Goal: Task Accomplishment & Management: Use online tool/utility

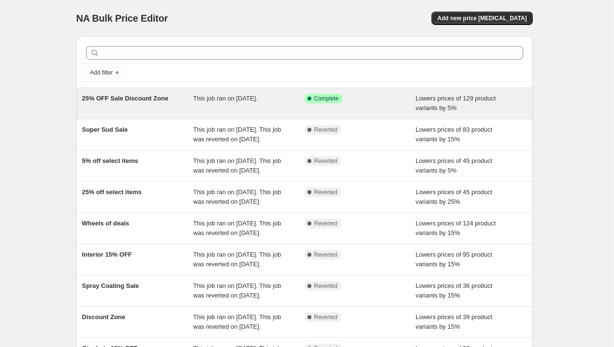
click at [192, 101] on div "25% OFF Sale Discount Zone" at bounding box center [137, 103] width 111 height 19
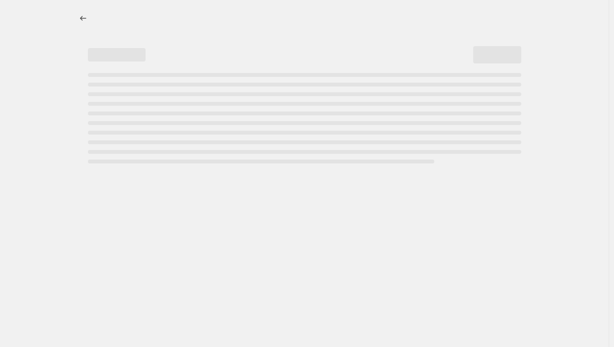
select select "percentage"
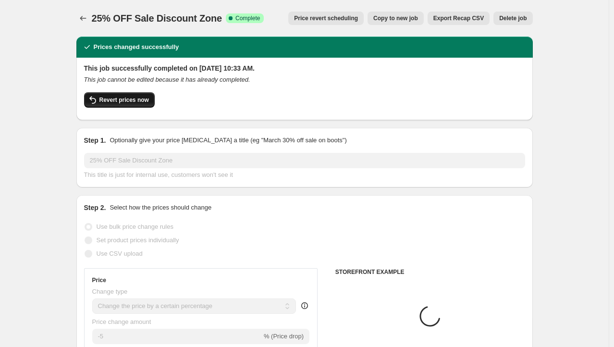
select select "collection"
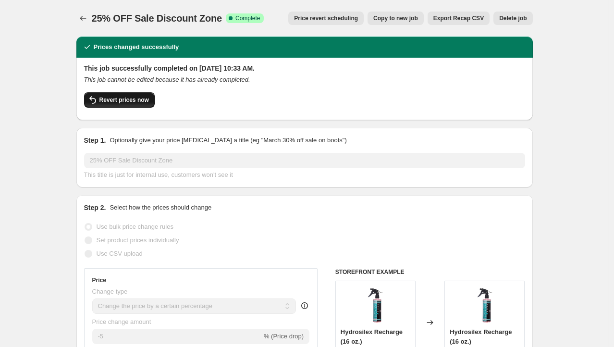
click at [129, 99] on span "Revert prices now" at bounding box center [123, 100] width 49 height 8
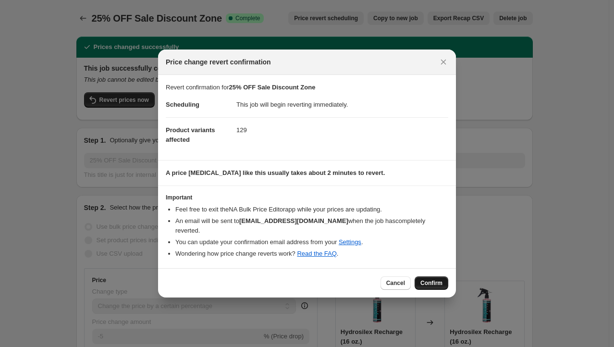
click at [441, 283] on span "Confirm" at bounding box center [431, 283] width 22 height 8
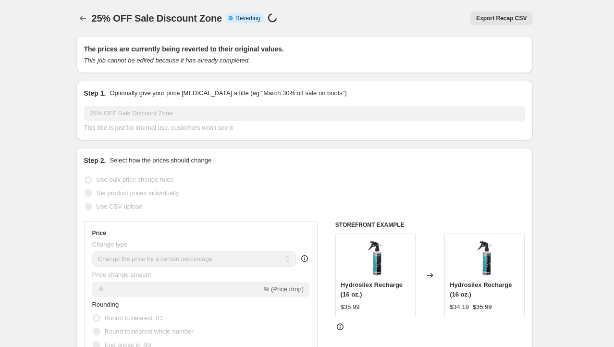
click at [83, 14] on icon "Price change jobs" at bounding box center [83, 18] width 10 height 10
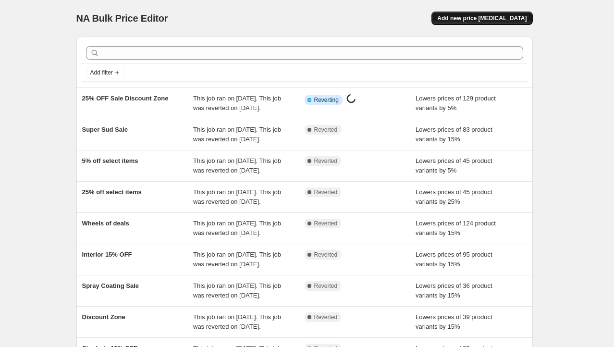
click at [498, 15] on span "Add new price [MEDICAL_DATA]" at bounding box center [481, 18] width 89 height 8
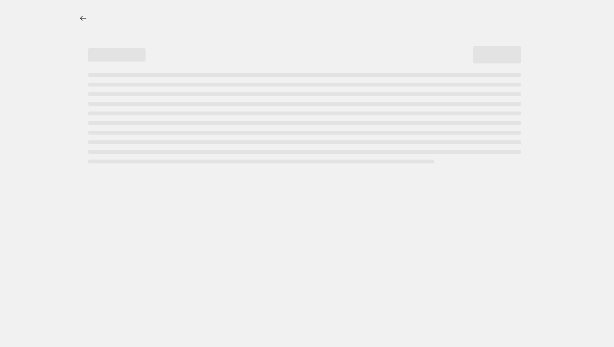
select select "percentage"
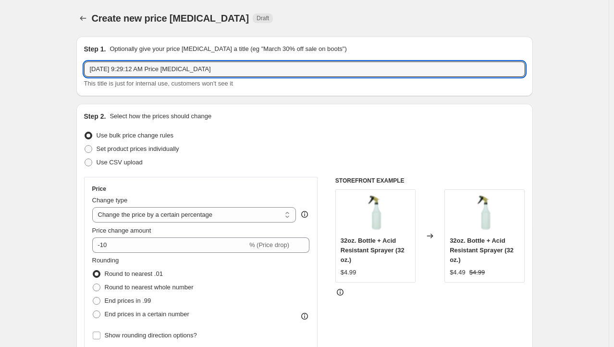
drag, startPoint x: 250, startPoint y: 70, endPoint x: 0, endPoint y: 84, distance: 249.6
click at [205, 68] on input "[DATE] 9:29:12 AM Price [MEDICAL_DATA]" at bounding box center [304, 68] width 441 height 15
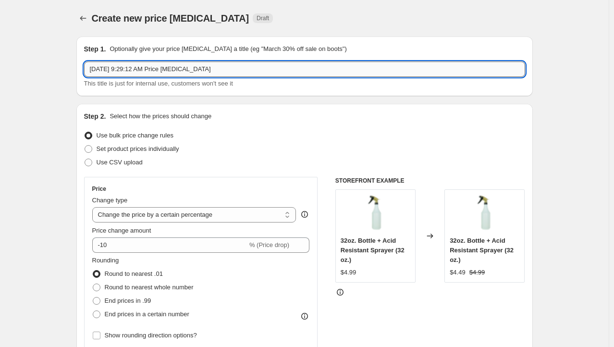
click at [205, 68] on input "[DATE] 9:29:12 AM Price [MEDICAL_DATA]" at bounding box center [304, 68] width 441 height 15
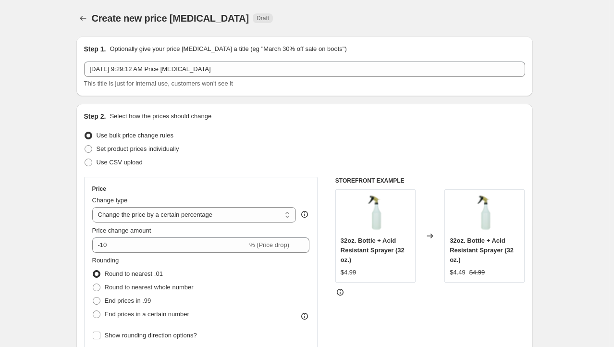
click at [277, 87] on div "This title is just for internal use, customers won't see it" at bounding box center [304, 84] width 441 height 10
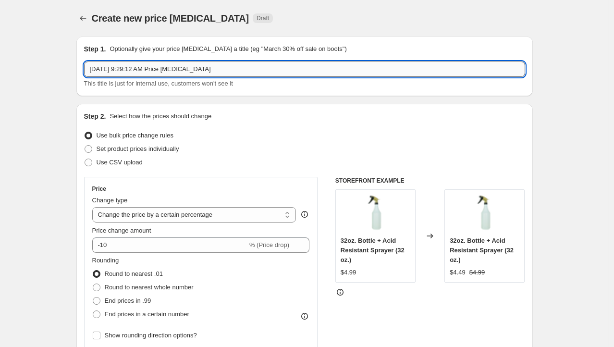
click at [229, 66] on input "[DATE] 9:29:12 AM Price [MEDICAL_DATA]" at bounding box center [304, 68] width 441 height 15
type input "15% Pads"
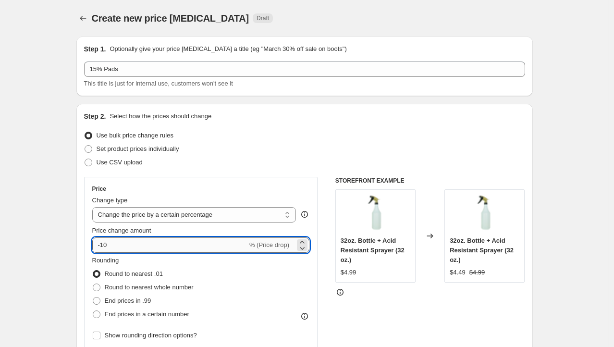
click at [128, 241] on input "-10" at bounding box center [169, 244] width 155 height 15
type input "-15"
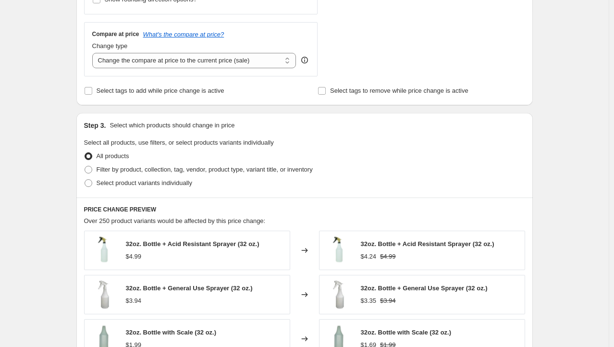
scroll to position [336, 0]
click at [140, 173] on span "Filter by product, collection, tag, vendor, product type, variant title, or inv…" at bounding box center [205, 169] width 216 height 10
click at [85, 166] on input "Filter by product, collection, tag, vendor, product type, variant title, or inv…" at bounding box center [85, 165] width 0 height 0
radio input "true"
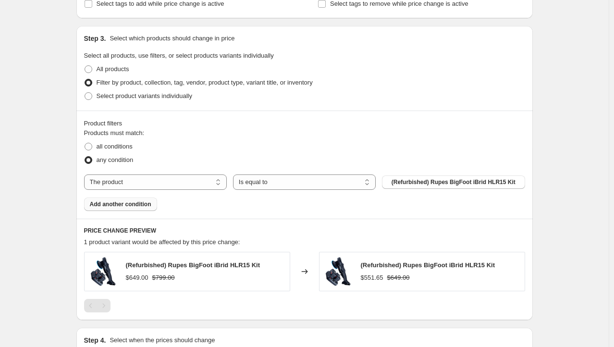
scroll to position [432, 0]
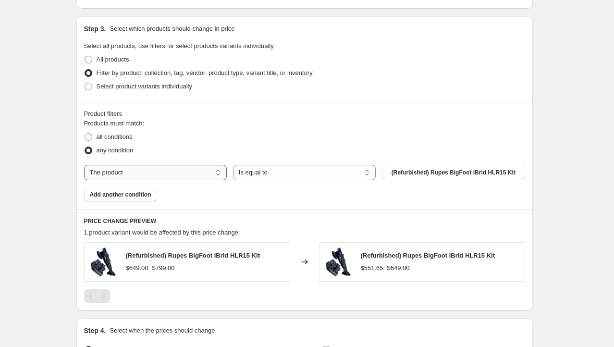
click at [149, 171] on select "The product The product's collection The product's tag The product's vendor The…" at bounding box center [155, 172] width 143 height 15
click at [43, 192] on div "Create new price [MEDICAL_DATA]. This page is ready Create new price [MEDICAL_D…" at bounding box center [304, 13] width 608 height 891
click at [130, 174] on select "The product The product's collection The product's tag The product's vendor The…" at bounding box center [155, 172] width 143 height 15
select select "collection"
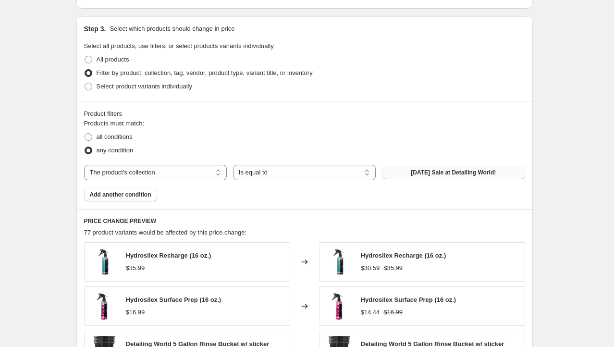
click at [459, 172] on span "[DATE] Sale at Detailing World!" at bounding box center [453, 173] width 85 height 8
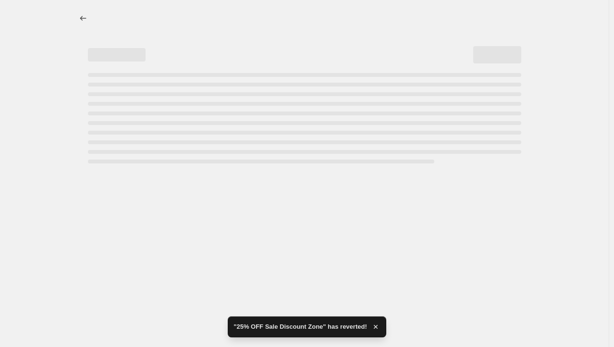
scroll to position [0, 0]
select select "percentage"
select select "collection"
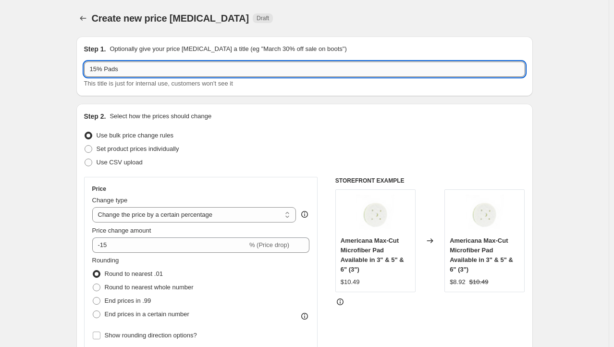
click at [140, 75] on input "15% Pads" at bounding box center [304, 68] width 441 height 15
click at [135, 67] on input "15% Pads" at bounding box center [304, 68] width 441 height 15
type input "15% Pads"
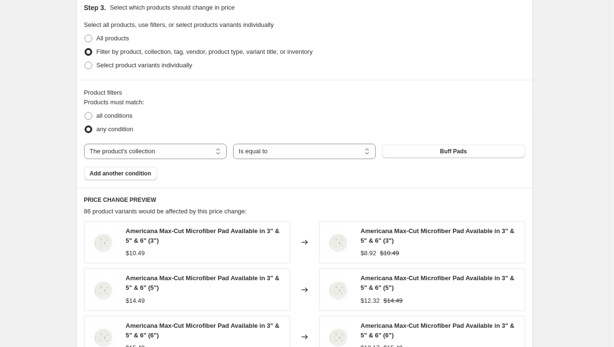
scroll to position [447, 0]
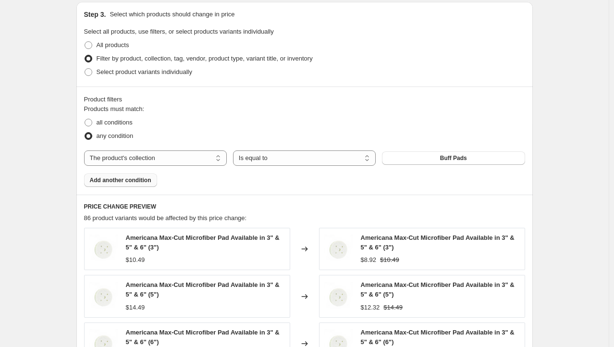
click at [127, 178] on span "Add another condition" at bounding box center [120, 180] width 61 height 8
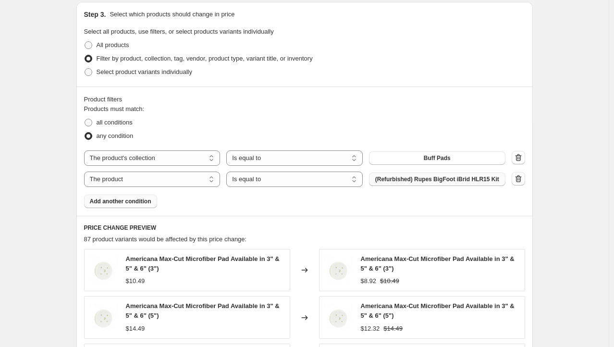
click at [446, 178] on span "(Refurbished) Rupes BigFoot iBrid HLR15 Kit" at bounding box center [437, 179] width 124 height 8
click at [518, 179] on icon "button" at bounding box center [518, 178] width 6 height 7
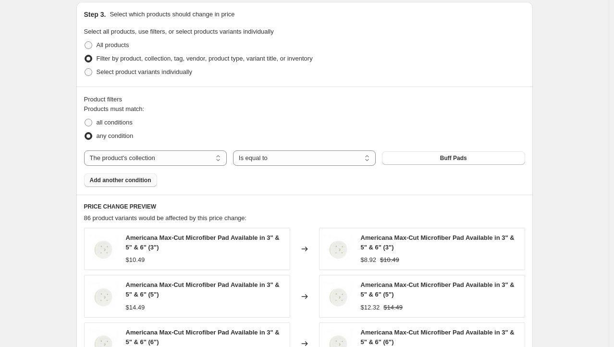
click at [113, 176] on span "Add another condition" at bounding box center [120, 180] width 61 height 8
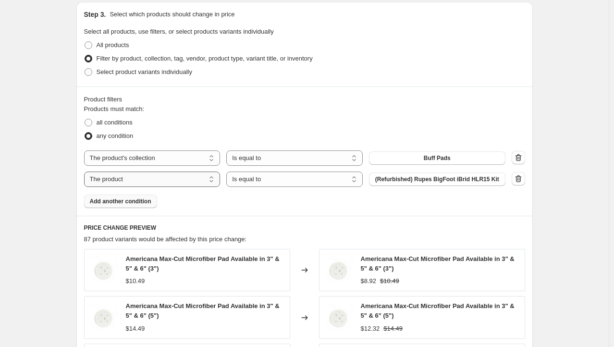
click at [179, 184] on select "The product The product's collection The product's tag The product's vendor The…" at bounding box center [152, 178] width 136 height 15
select select "collection"
click at [461, 181] on span "[DATE] Sale at Detailing World!" at bounding box center [436, 179] width 85 height 8
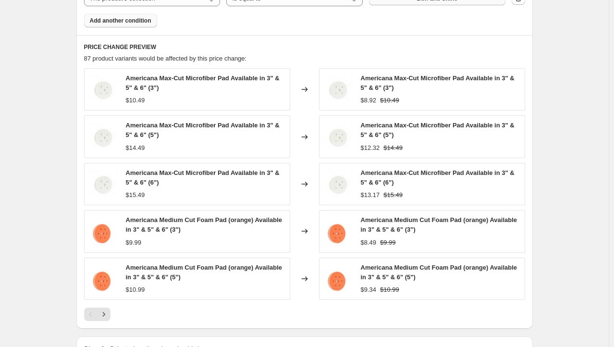
scroll to position [612, 0]
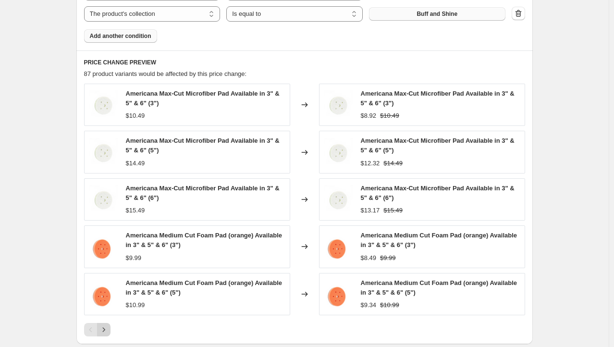
click at [102, 327] on icon "Next" at bounding box center [104, 330] width 10 height 10
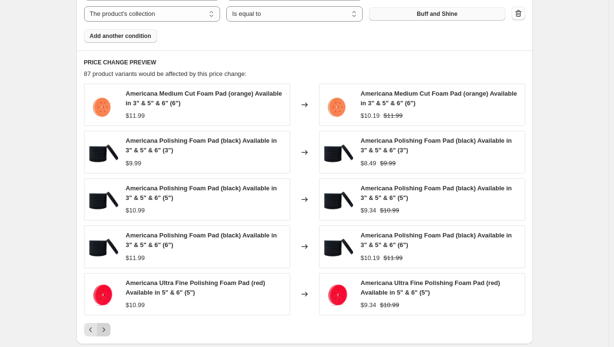
click at [104, 327] on icon "Next" at bounding box center [104, 330] width 10 height 10
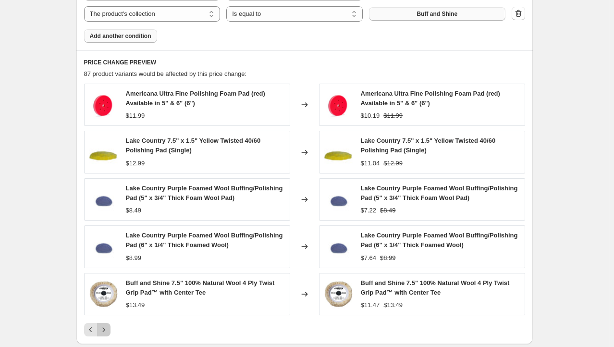
click at [109, 334] on icon "Next" at bounding box center [104, 330] width 10 height 10
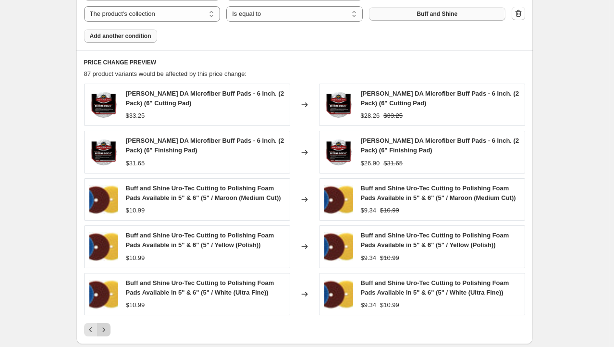
click at [107, 332] on button "Next" at bounding box center [103, 329] width 13 height 13
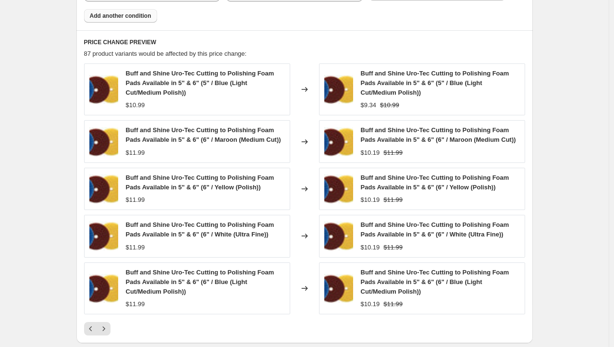
scroll to position [708, 0]
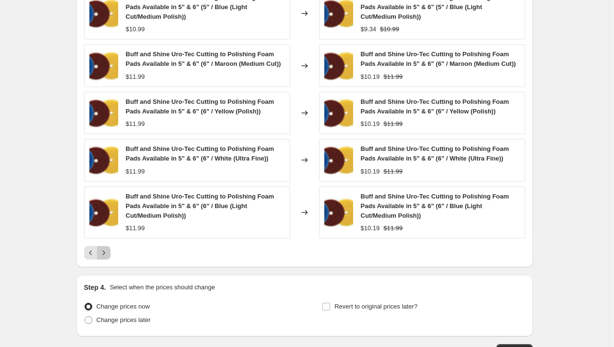
click at [106, 255] on icon "Next" at bounding box center [104, 253] width 10 height 10
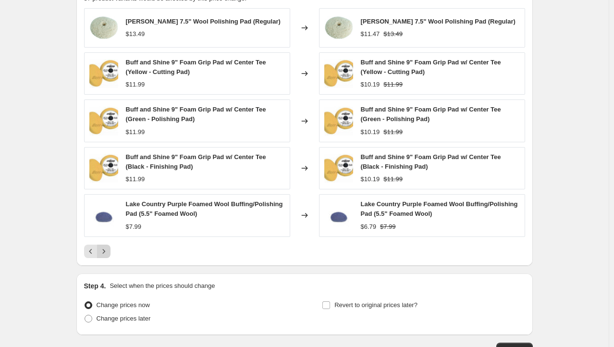
scroll to position [660, 0]
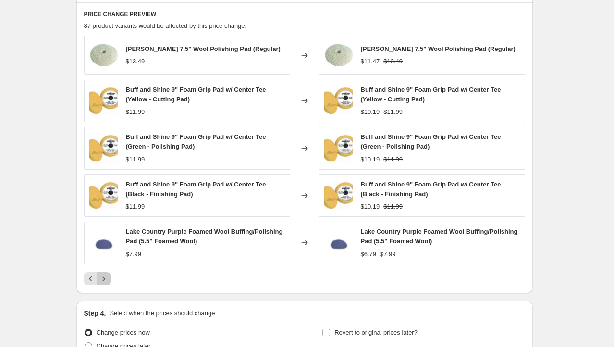
click at [106, 281] on icon "Next" at bounding box center [104, 279] width 10 height 10
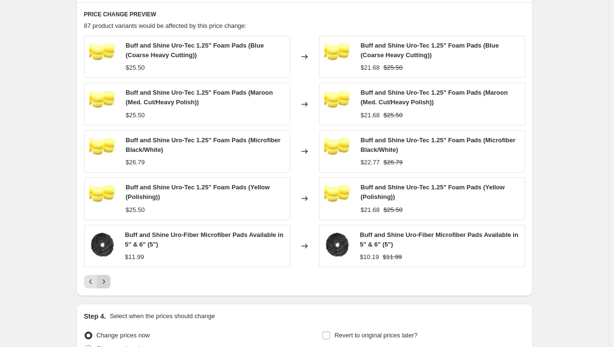
click at [108, 277] on icon "Next" at bounding box center [104, 282] width 10 height 10
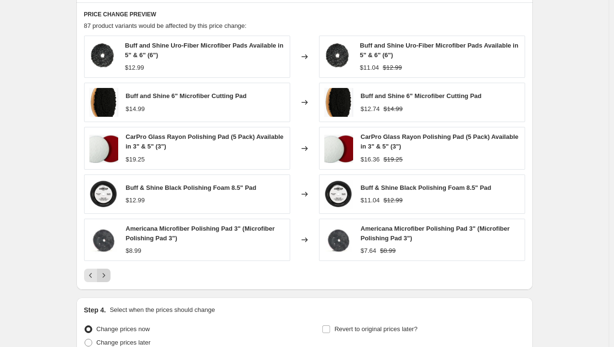
click at [108, 276] on icon "Next" at bounding box center [104, 275] width 10 height 10
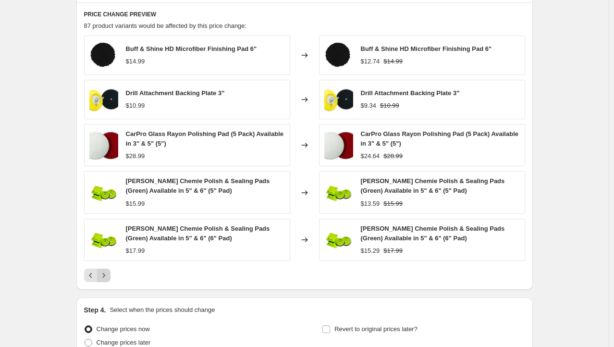
click at [108, 276] on icon "Next" at bounding box center [104, 275] width 10 height 10
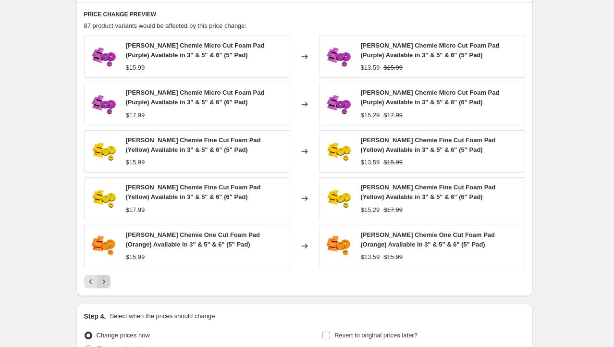
click at [108, 277] on icon "Next" at bounding box center [104, 282] width 10 height 10
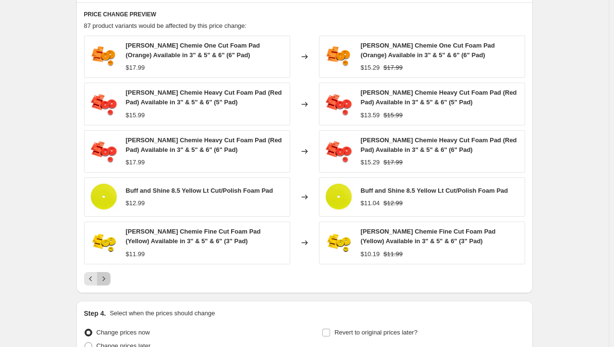
click at [106, 278] on icon "Next" at bounding box center [104, 279] width 10 height 10
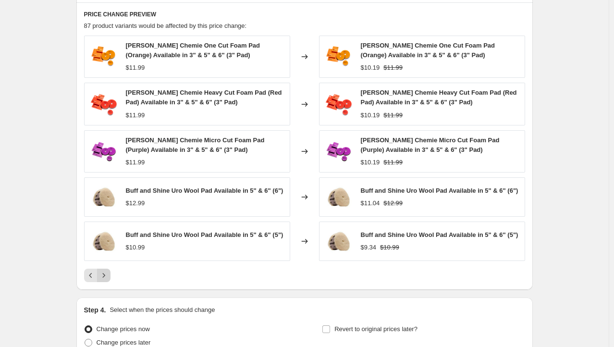
click at [107, 279] on button "Next" at bounding box center [103, 274] width 13 height 13
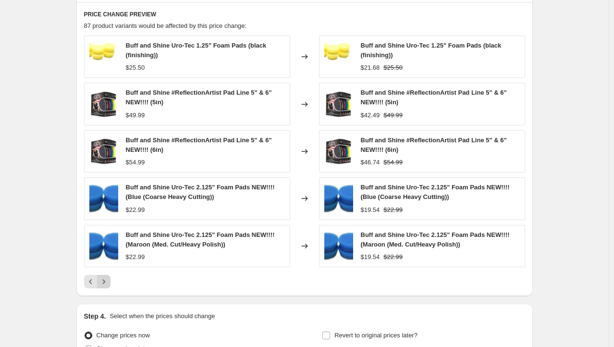
click at [107, 279] on icon "Next" at bounding box center [104, 282] width 10 height 10
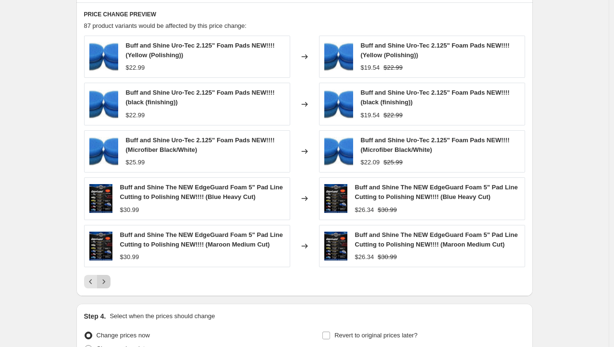
click at [107, 279] on icon "Next" at bounding box center [104, 282] width 10 height 10
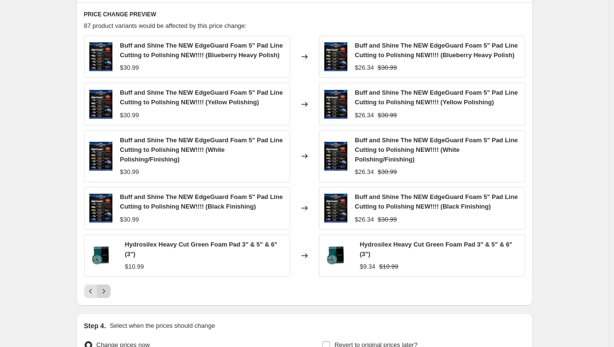
click at [104, 287] on icon "Next" at bounding box center [104, 291] width 10 height 10
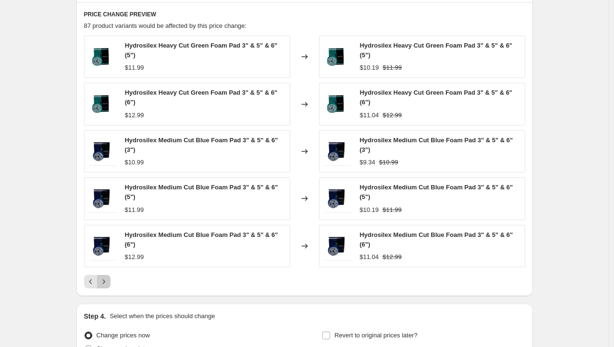
click at [106, 280] on icon "Next" at bounding box center [104, 282] width 10 height 10
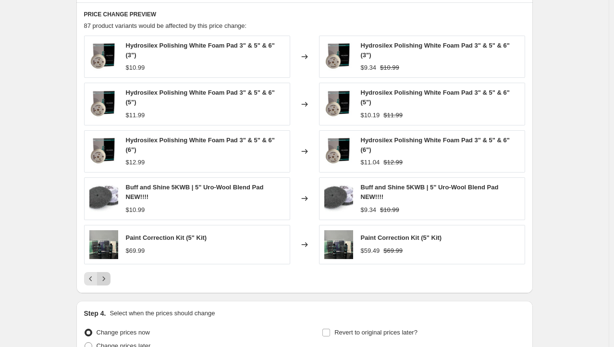
click at [106, 280] on icon "Next" at bounding box center [104, 279] width 10 height 10
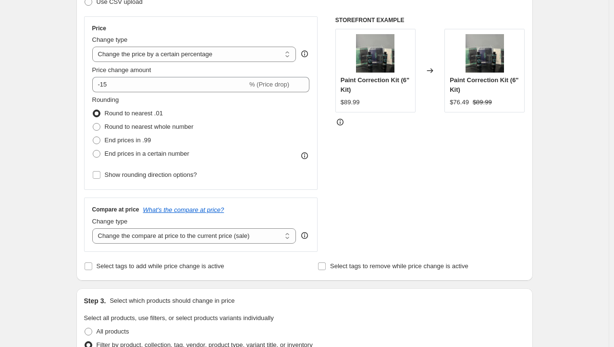
scroll to position [0, 0]
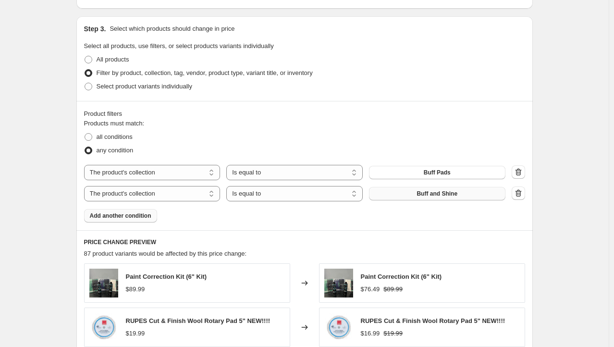
scroll to position [608, 0]
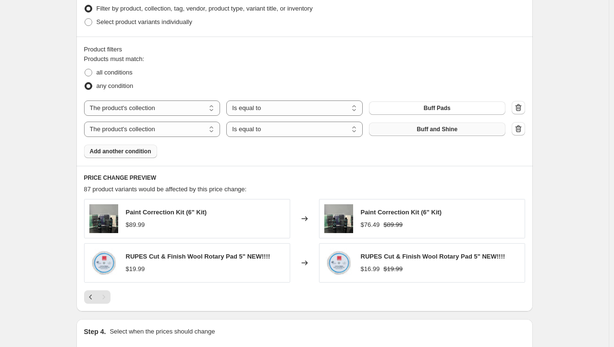
drag, startPoint x: 655, startPoint y: 328, endPoint x: 634, endPoint y: 425, distance: 98.8
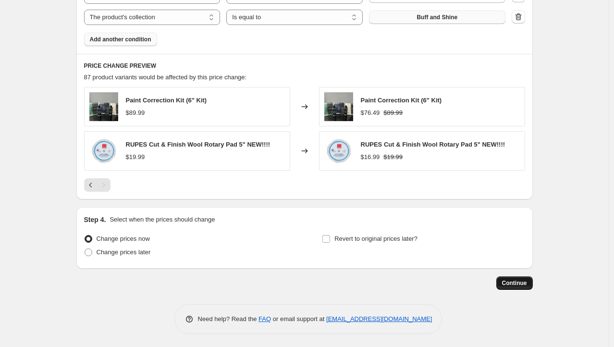
click at [526, 281] on span "Continue" at bounding box center [514, 283] width 25 height 8
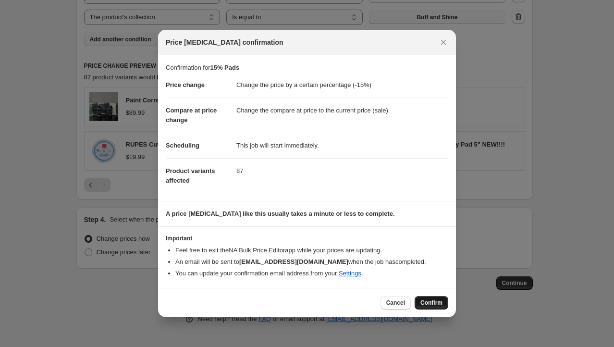
click at [430, 304] on span "Confirm" at bounding box center [431, 303] width 22 height 8
type input "15% Pads"
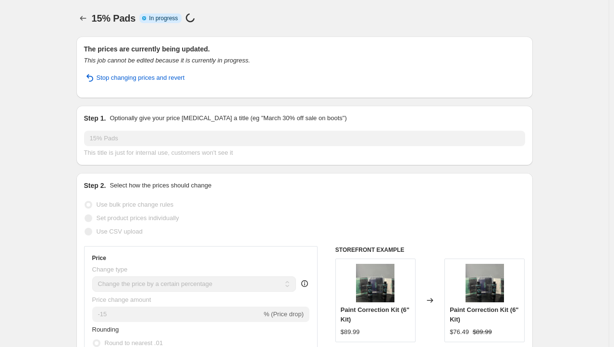
click at [307, 5] on div "15% Pads. This page is ready 15% Pads Info Partially complete In progress Price…" at bounding box center [304, 18] width 456 height 36
select select "percentage"
select select "collection"
